Goal: Information Seeking & Learning: Understand process/instructions

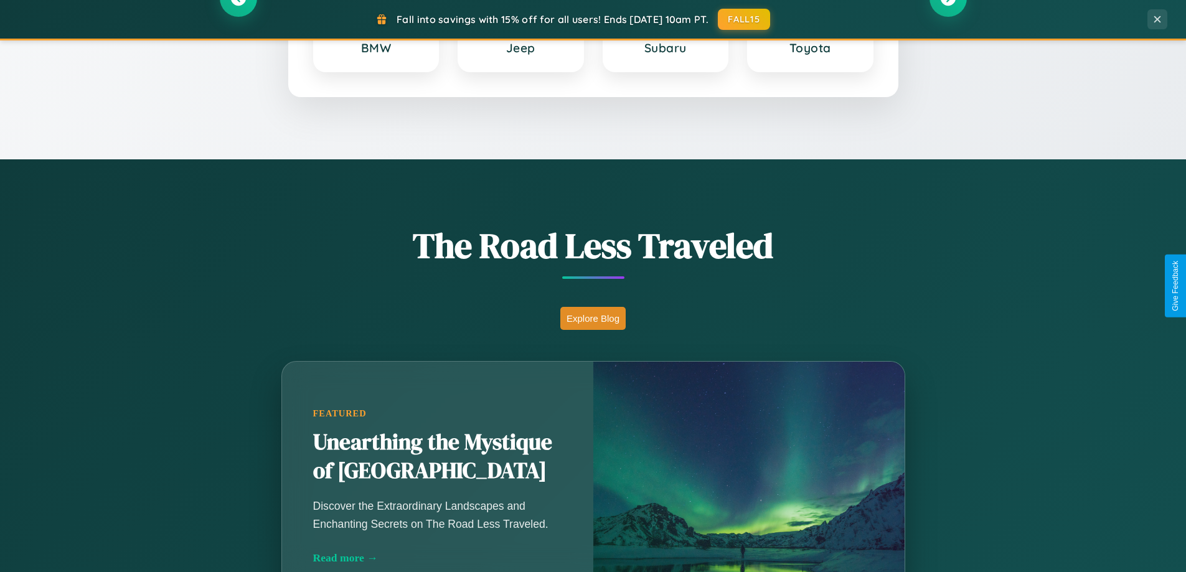
scroll to position [857, 0]
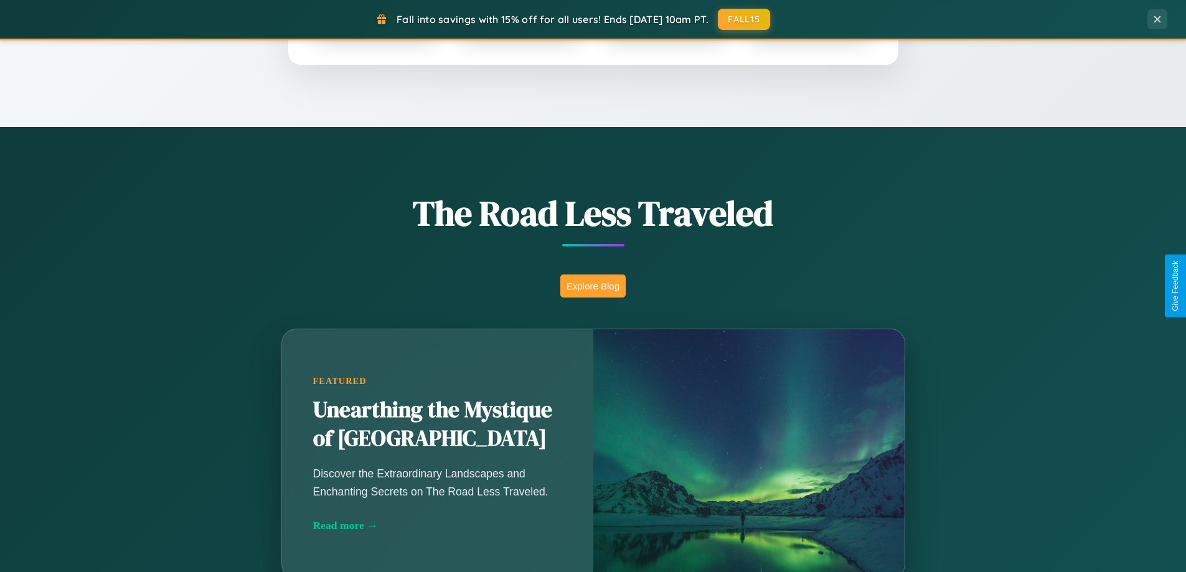
click at [593, 286] on button "Explore Blog" at bounding box center [592, 286] width 65 height 23
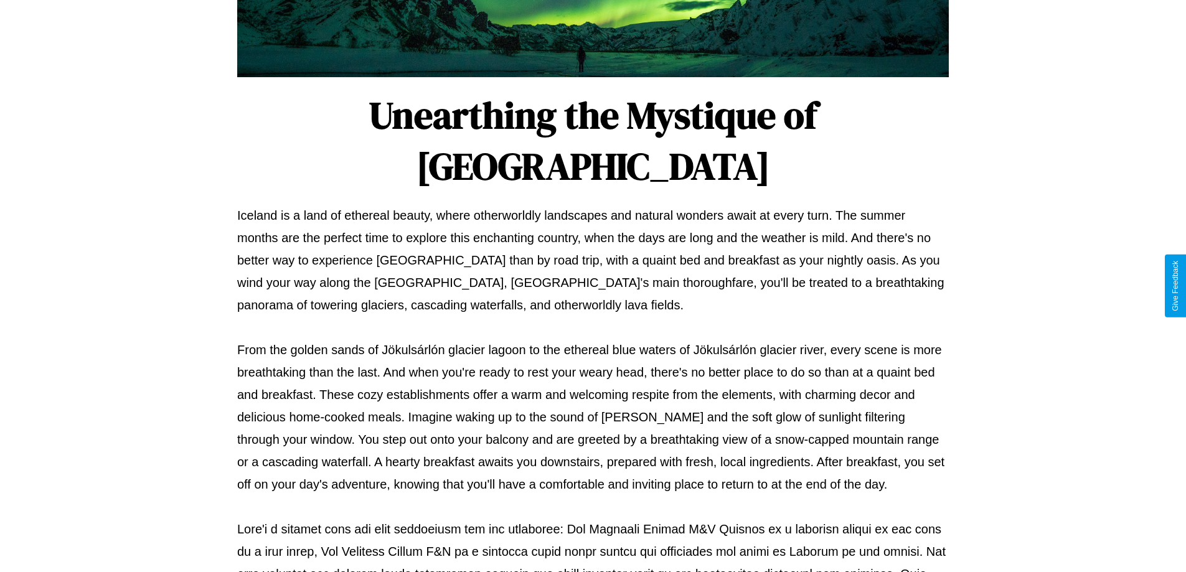
scroll to position [403, 0]
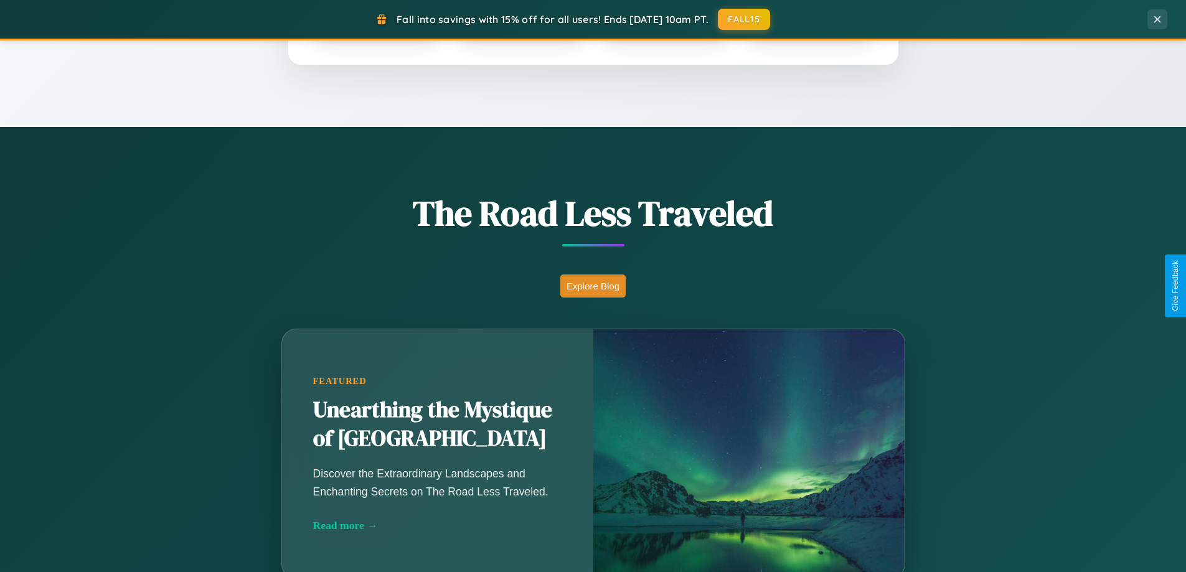
scroll to position [2396, 0]
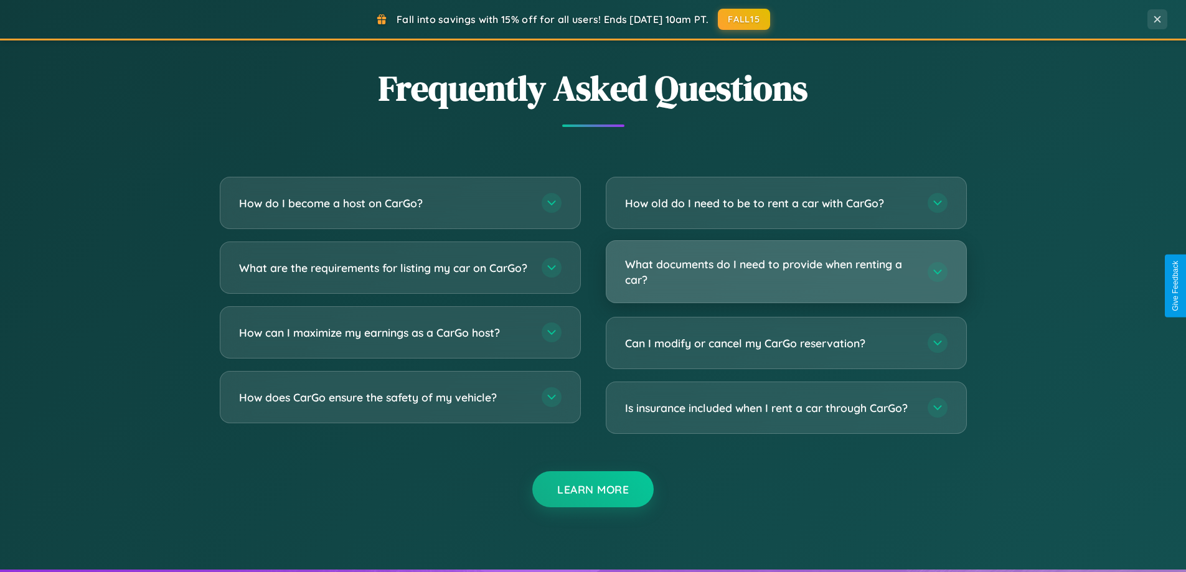
click at [786, 271] on h3 "What documents do I need to provide when renting a car?" at bounding box center [770, 272] width 290 height 31
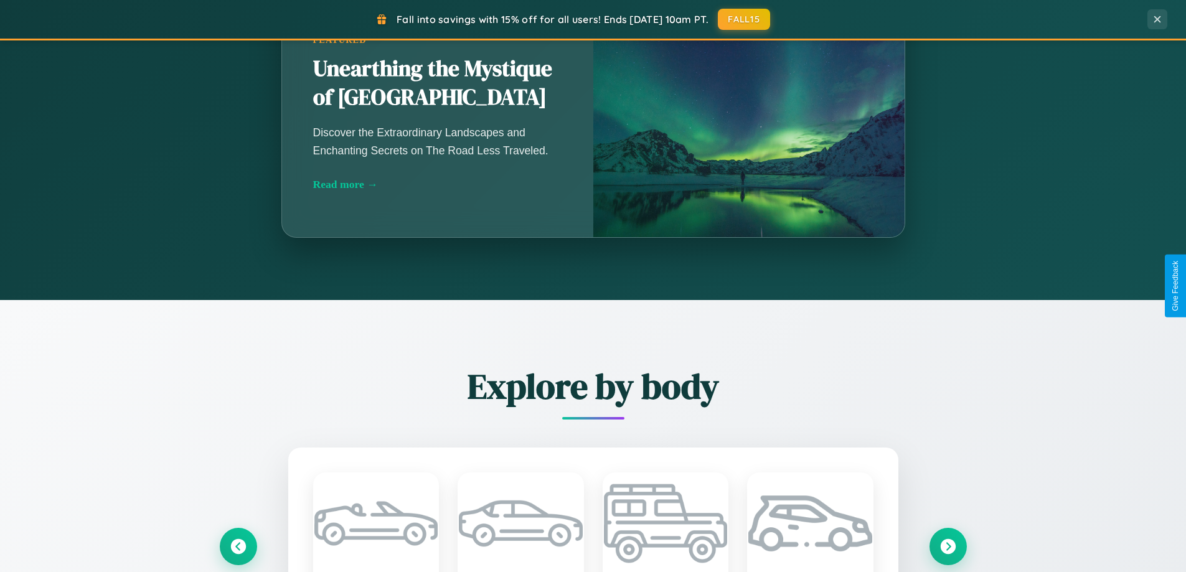
scroll to position [0, 0]
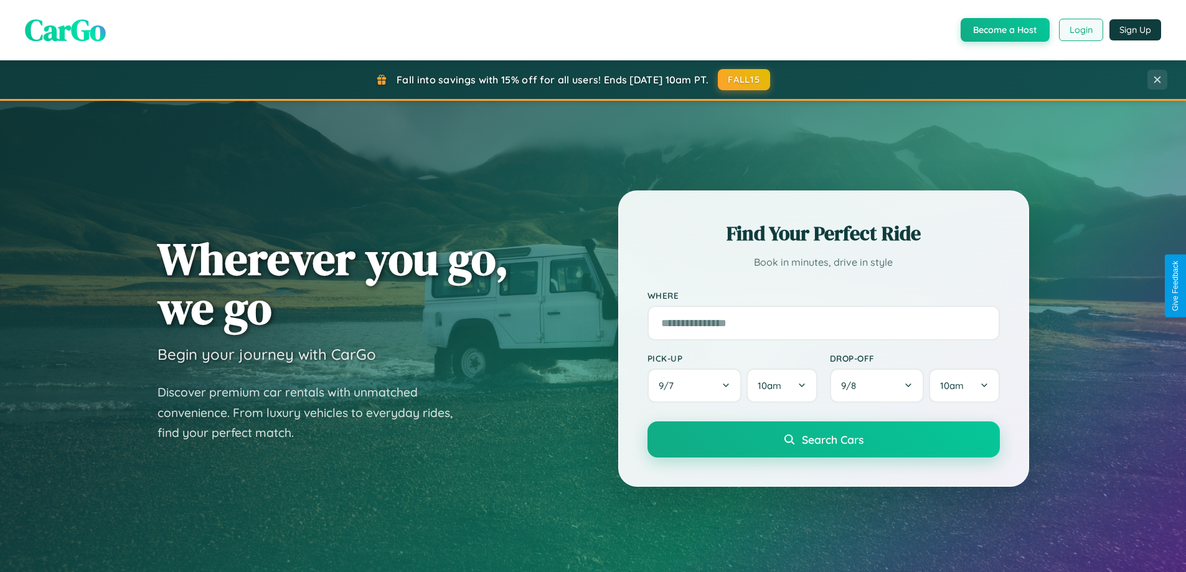
click at [1080, 30] on button "Login" at bounding box center [1081, 30] width 44 height 22
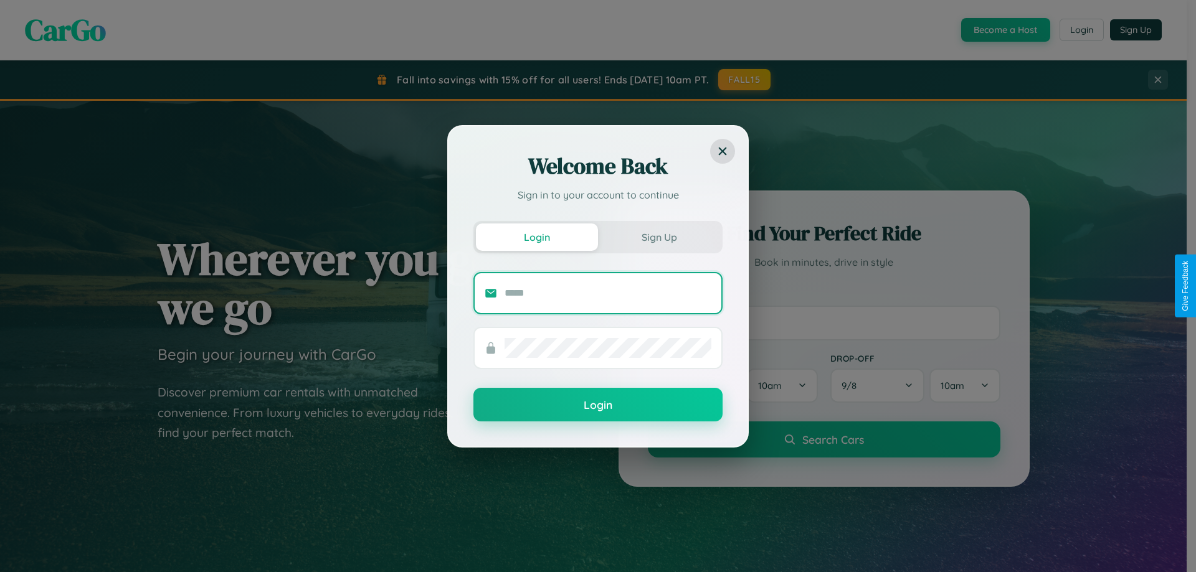
click at [608, 293] on input "text" at bounding box center [607, 293] width 207 height 20
type input "**********"
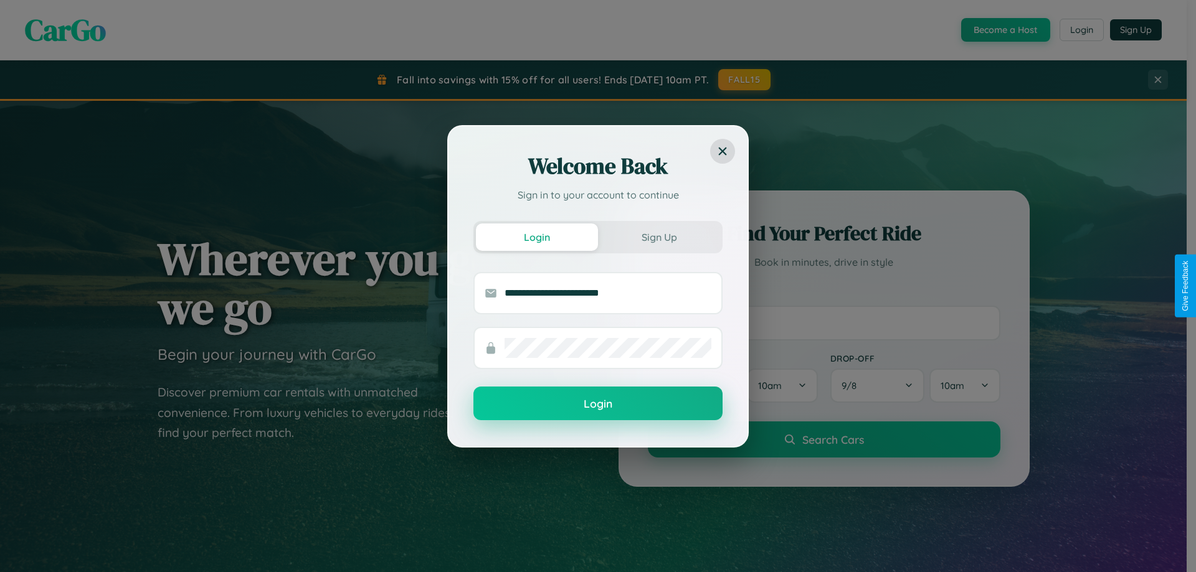
click at [598, 403] on button "Login" at bounding box center [597, 404] width 249 height 34
